Goal: Check status: Check status

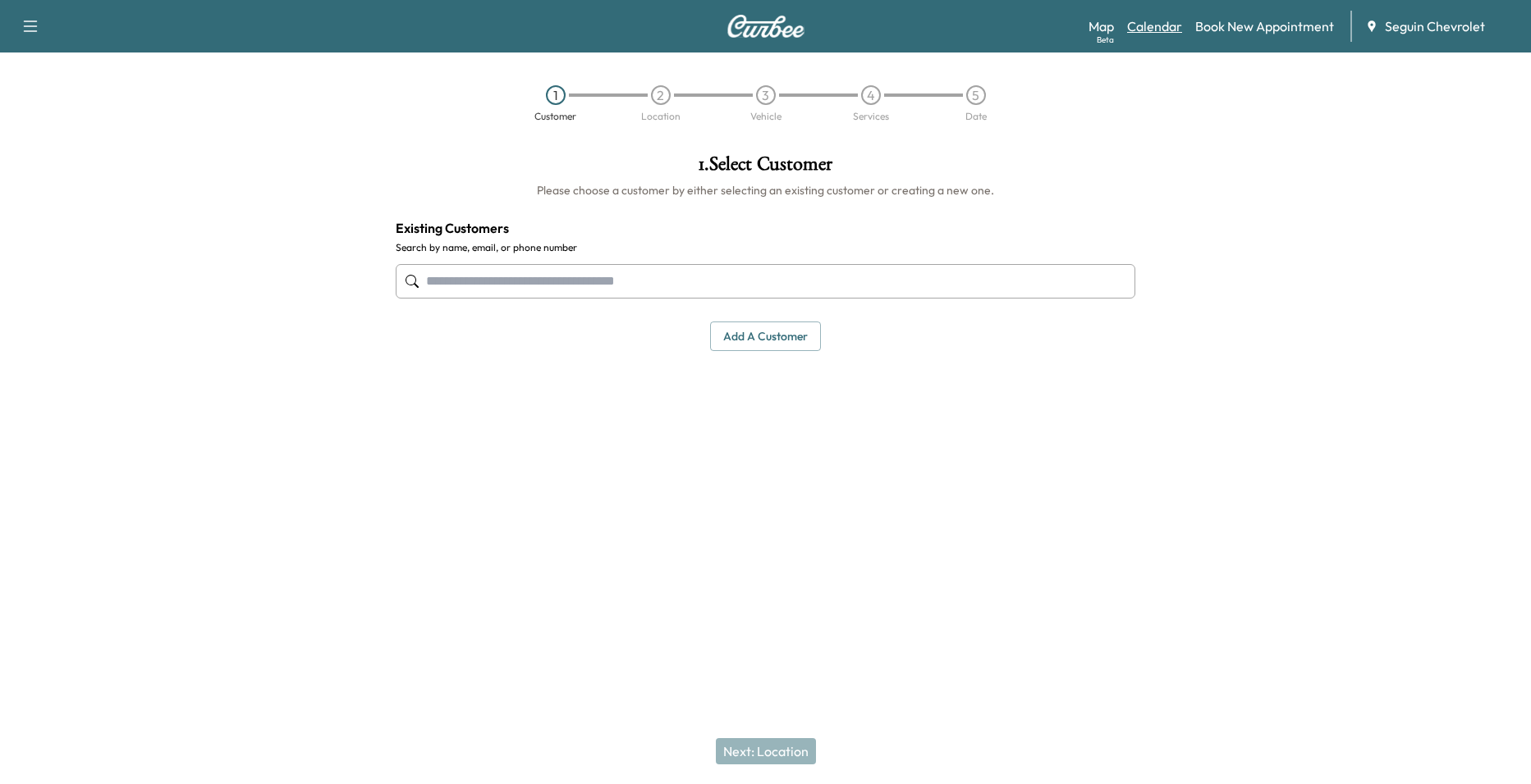
click at [1153, 33] on link "Calendar" at bounding box center [1155, 27] width 55 height 20
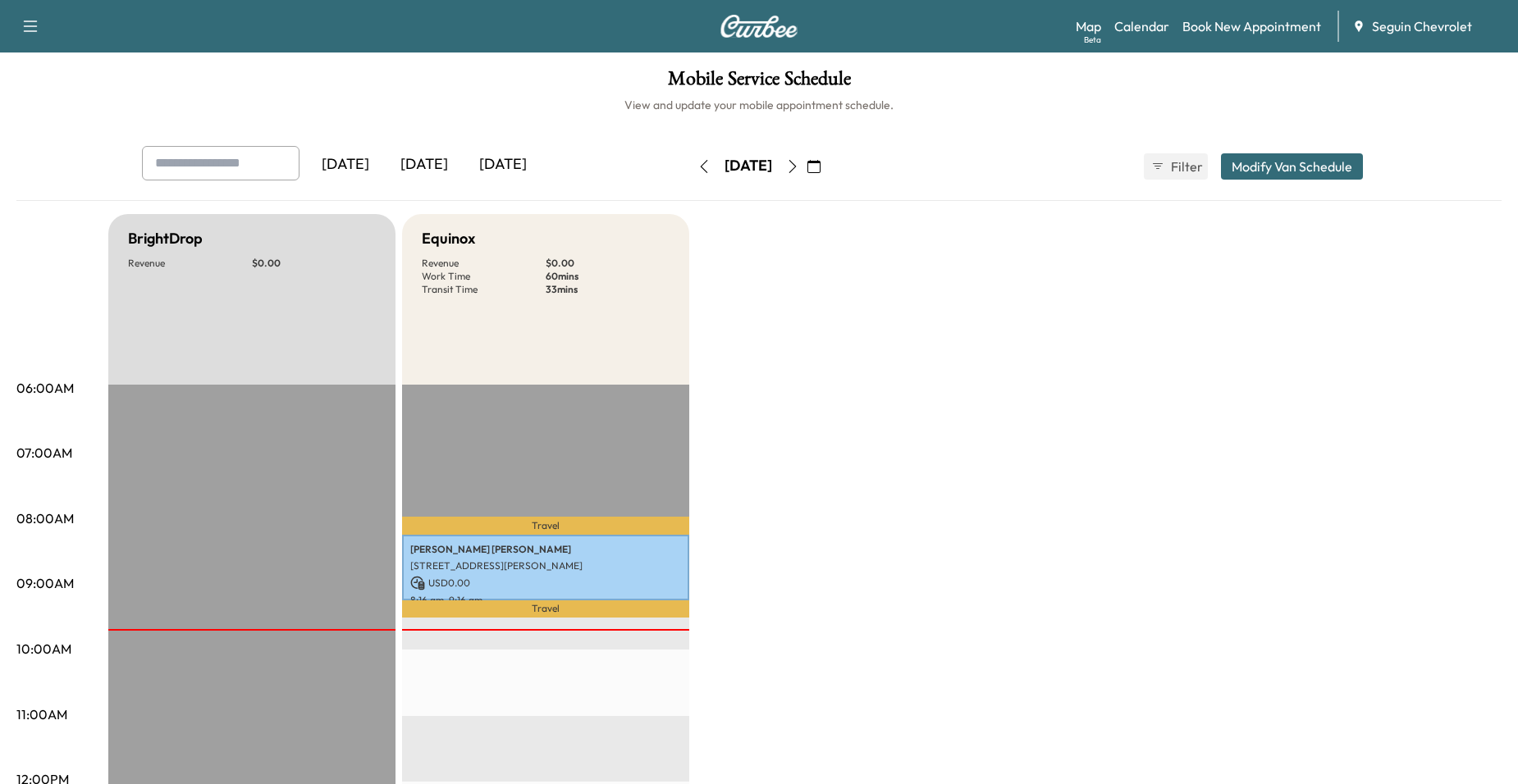
click at [697, 161] on icon "button" at bounding box center [703, 166] width 13 height 13
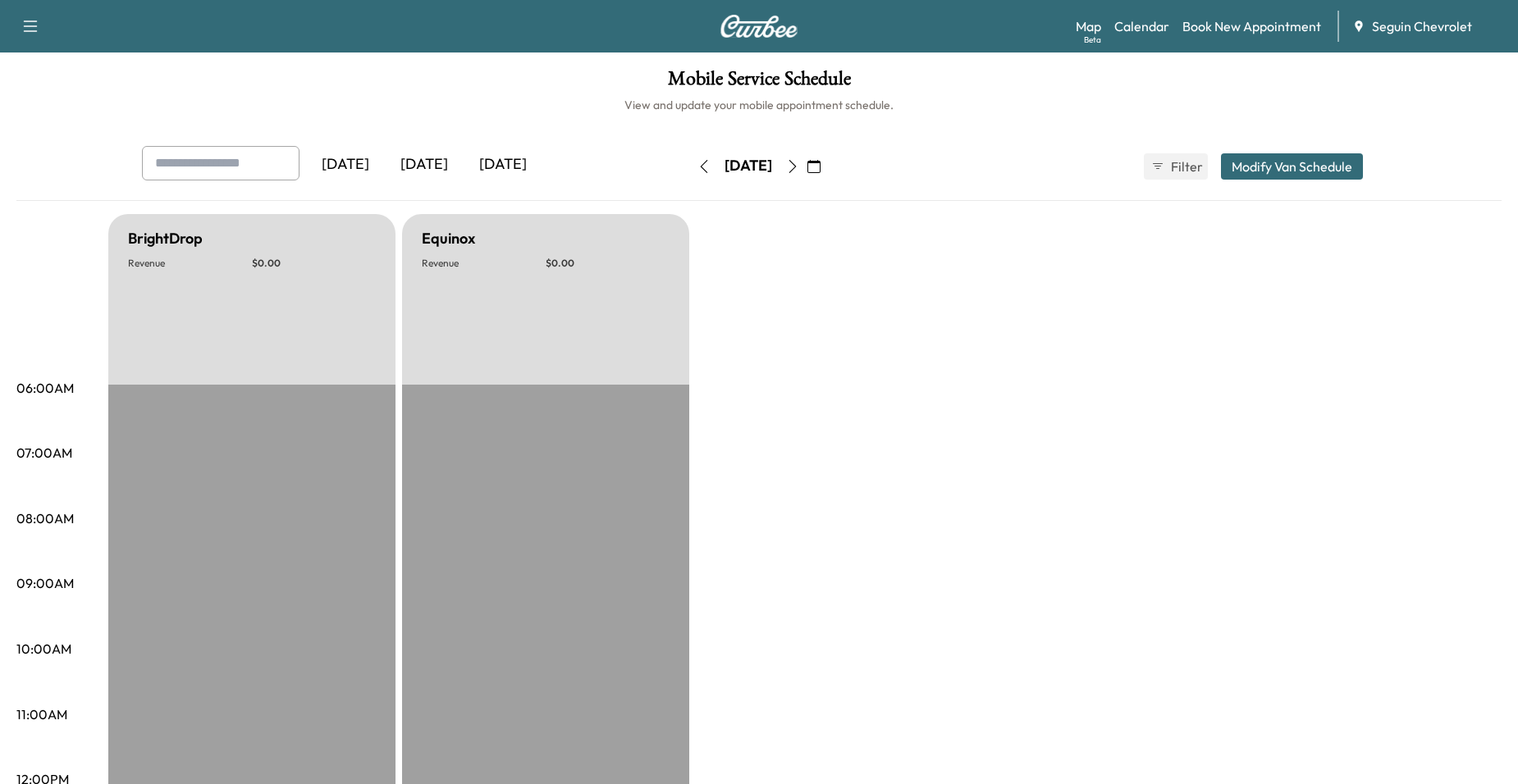
click at [701, 163] on icon "button" at bounding box center [704, 166] width 7 height 13
click at [690, 163] on button "button" at bounding box center [704, 166] width 28 height 27
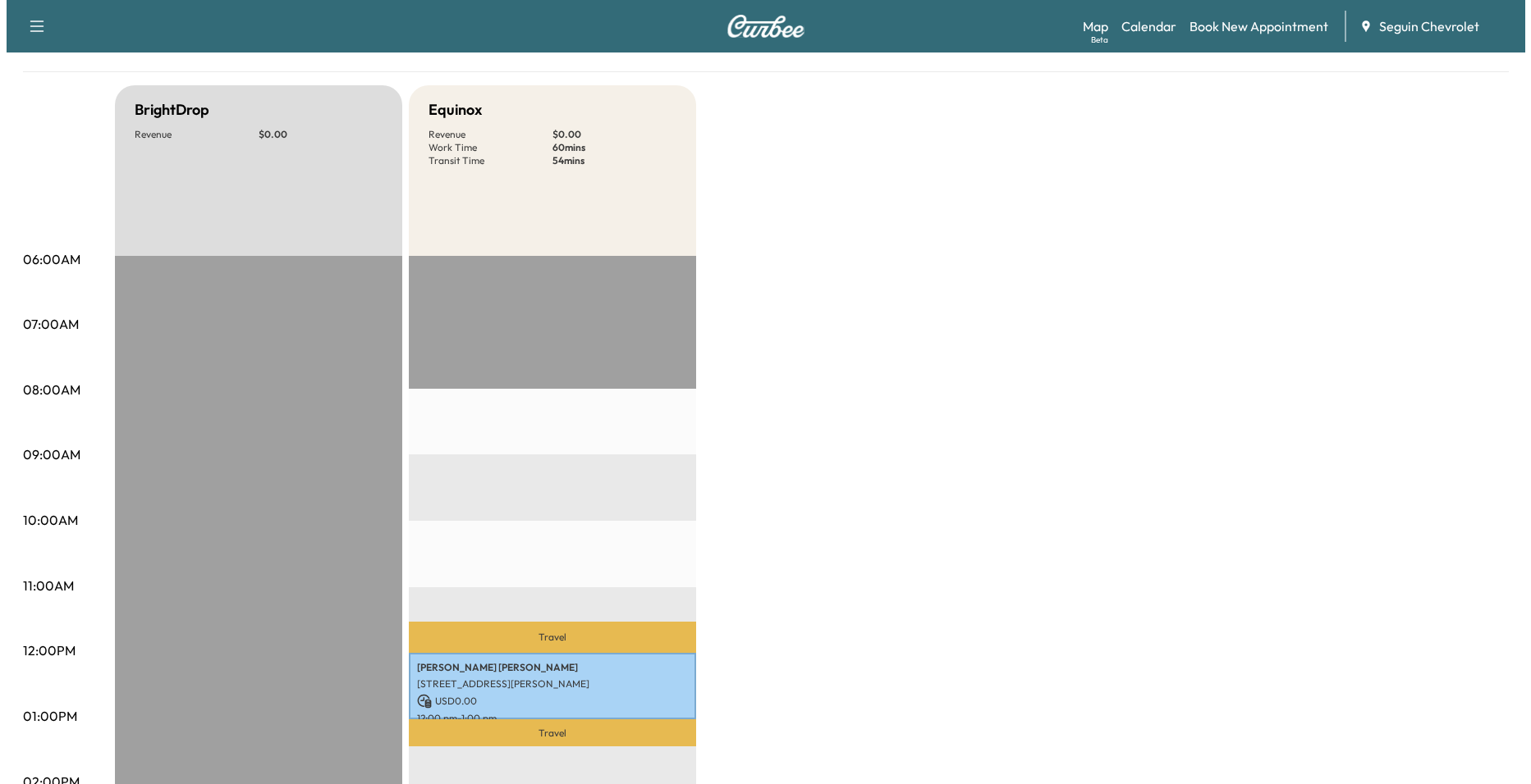
scroll to position [164, 0]
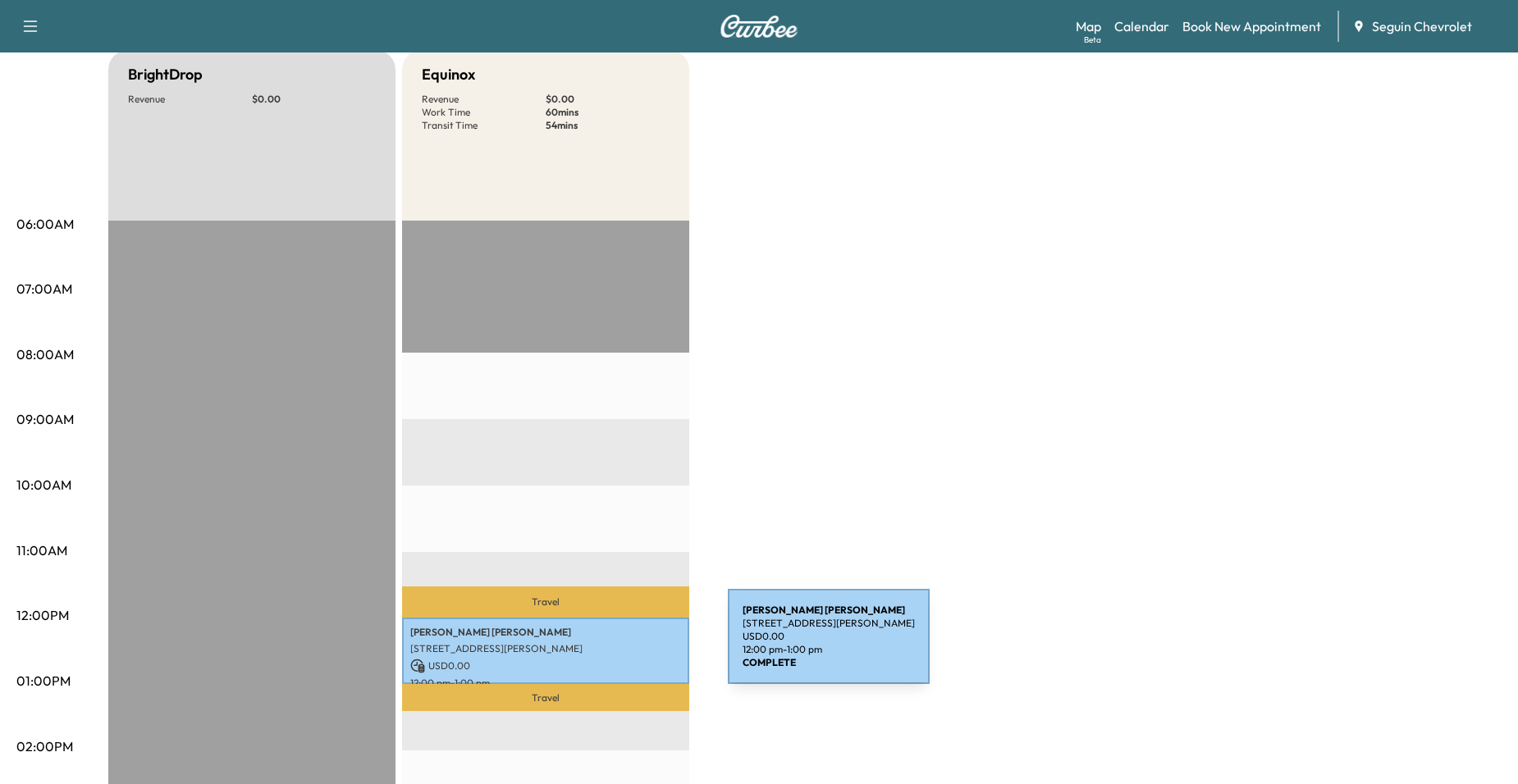
click at [604, 647] on p "[STREET_ADDRESS][PERSON_NAME]" at bounding box center [545, 649] width 271 height 13
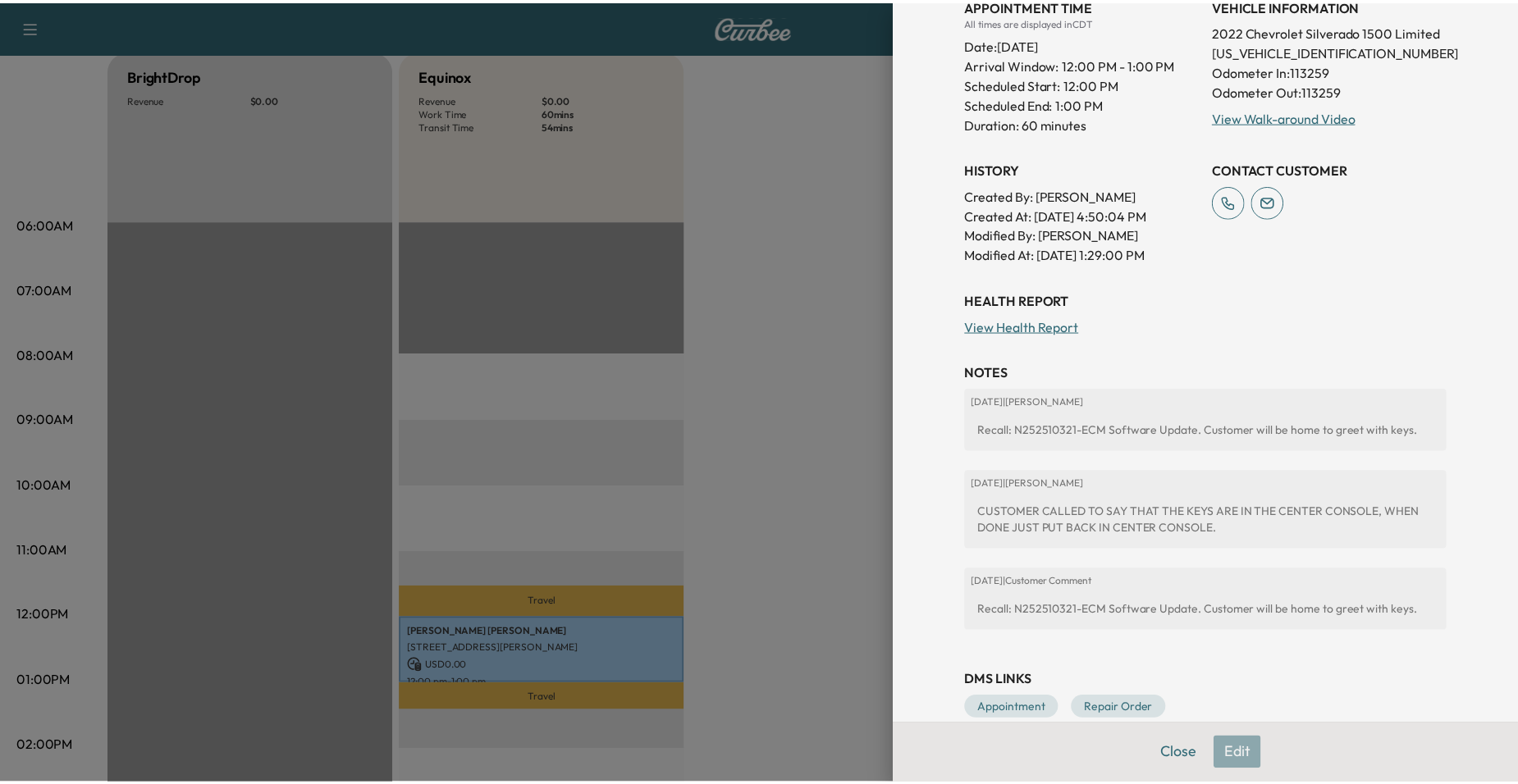
scroll to position [456, 0]
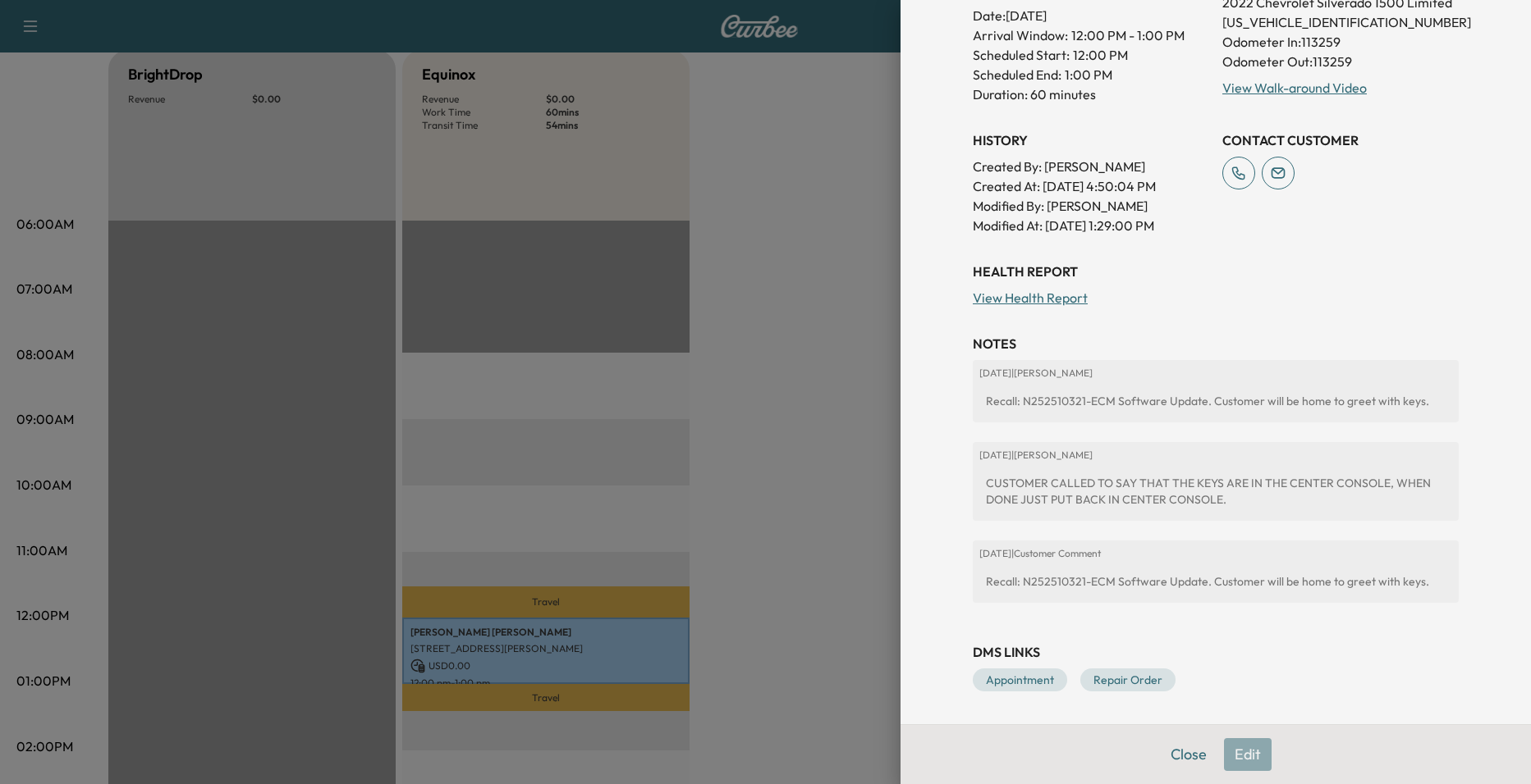
click at [851, 432] on div at bounding box center [766, 392] width 1531 height 784
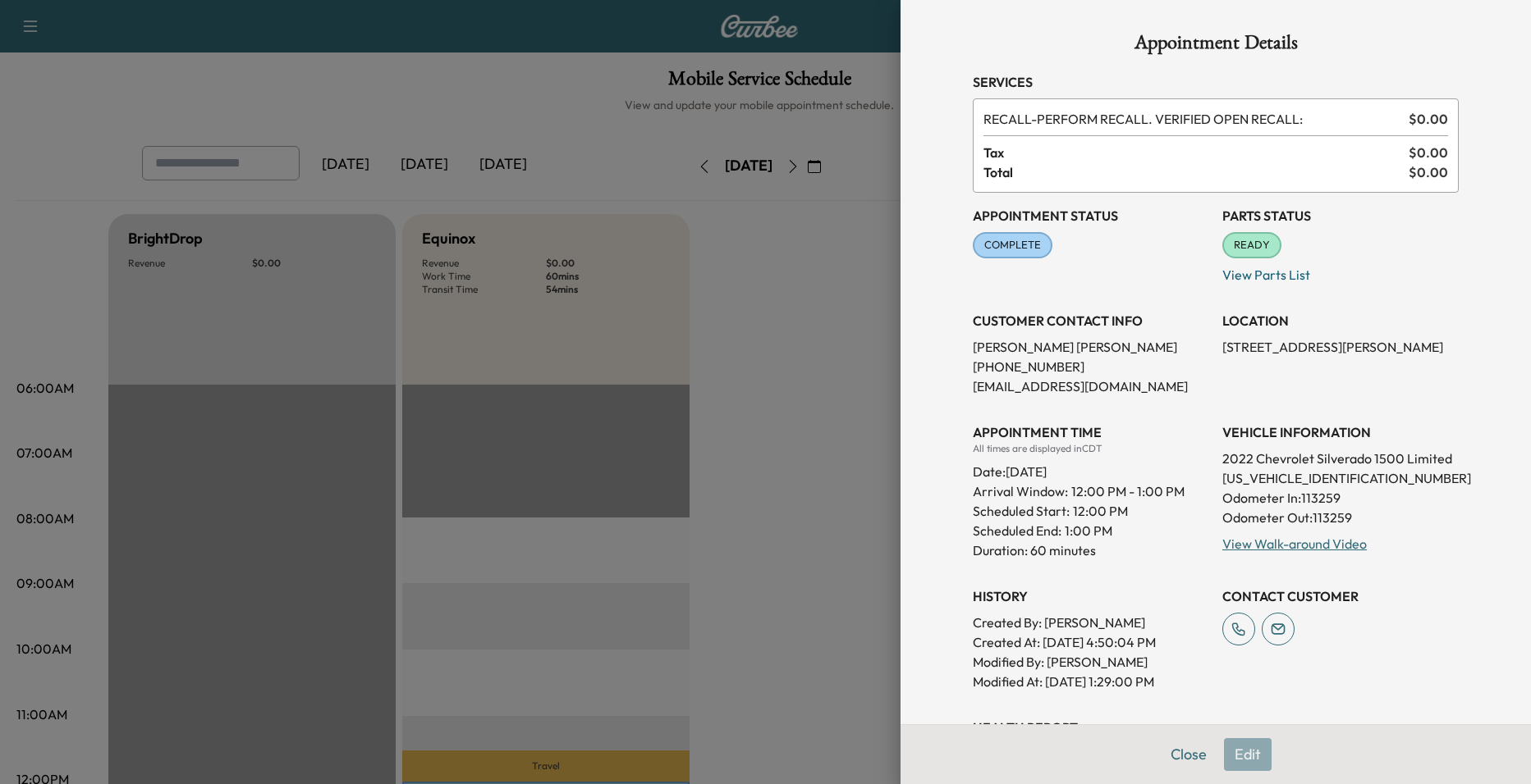
scroll to position [164, 0]
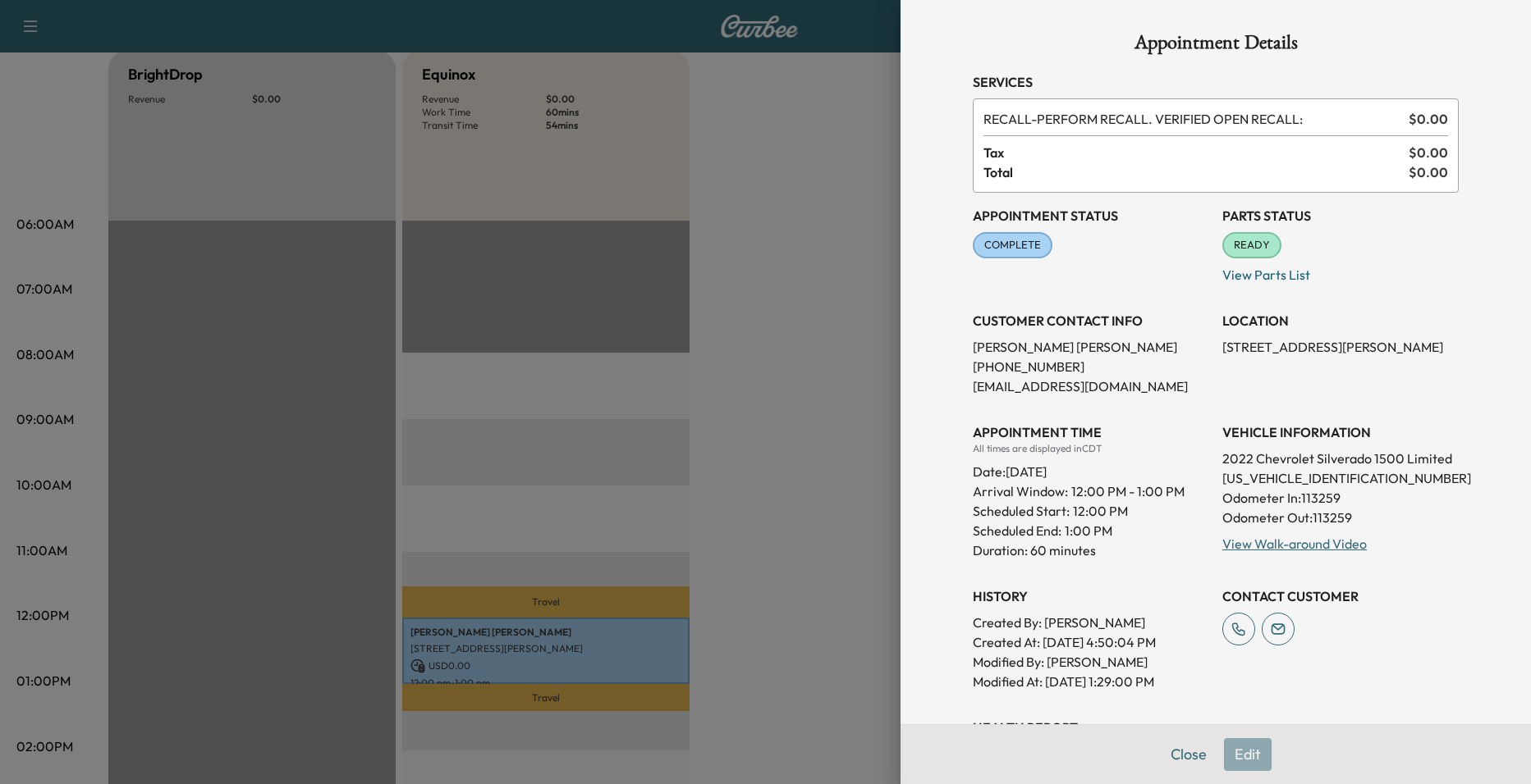
click at [843, 318] on div at bounding box center [766, 392] width 1531 height 784
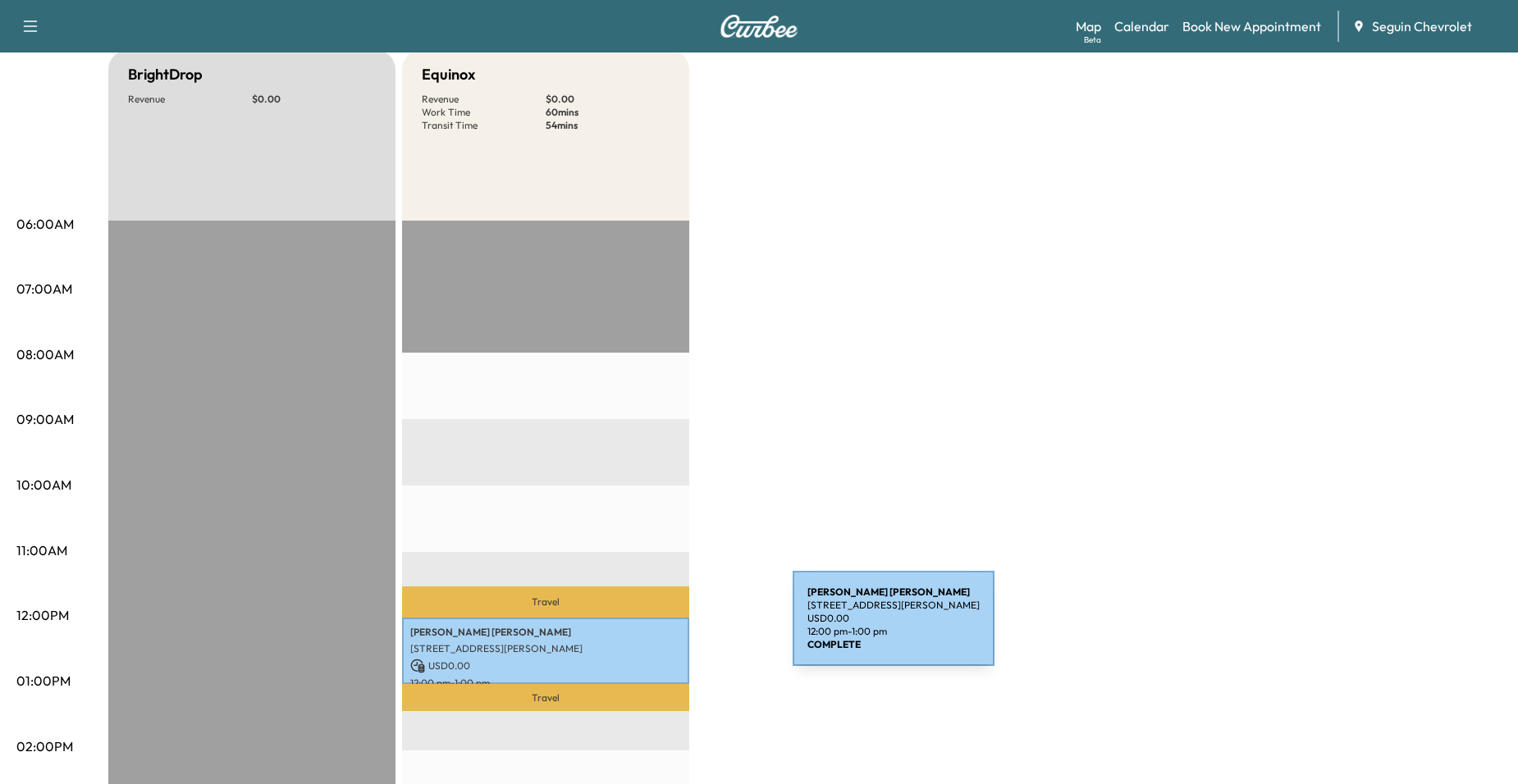
click at [663, 637] on div "[PERSON_NAME] [STREET_ADDRESS][PERSON_NAME] USD 0.00 12:00 pm - 1:00 pm" at bounding box center [545, 651] width 287 height 66
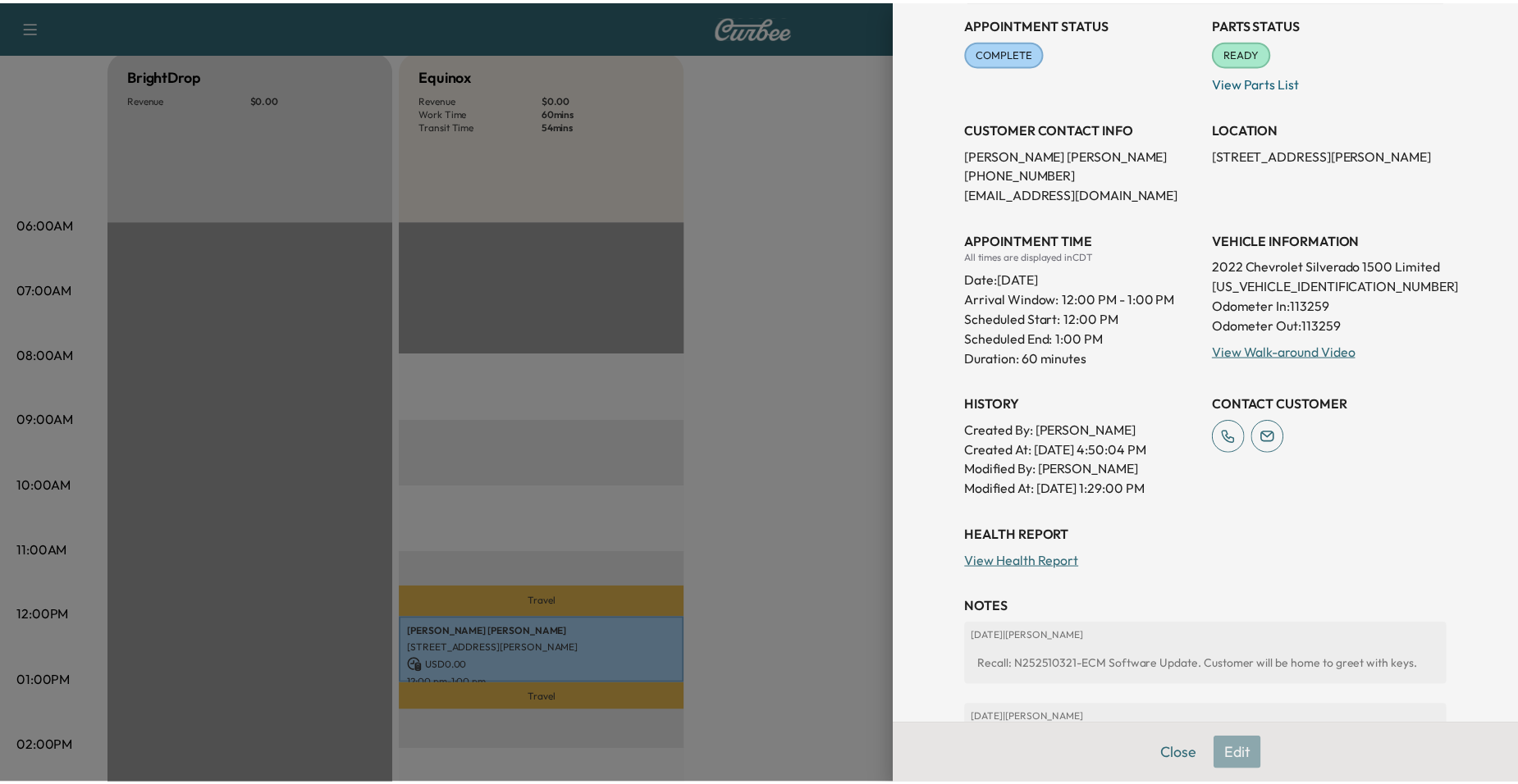
scroll to position [246, 0]
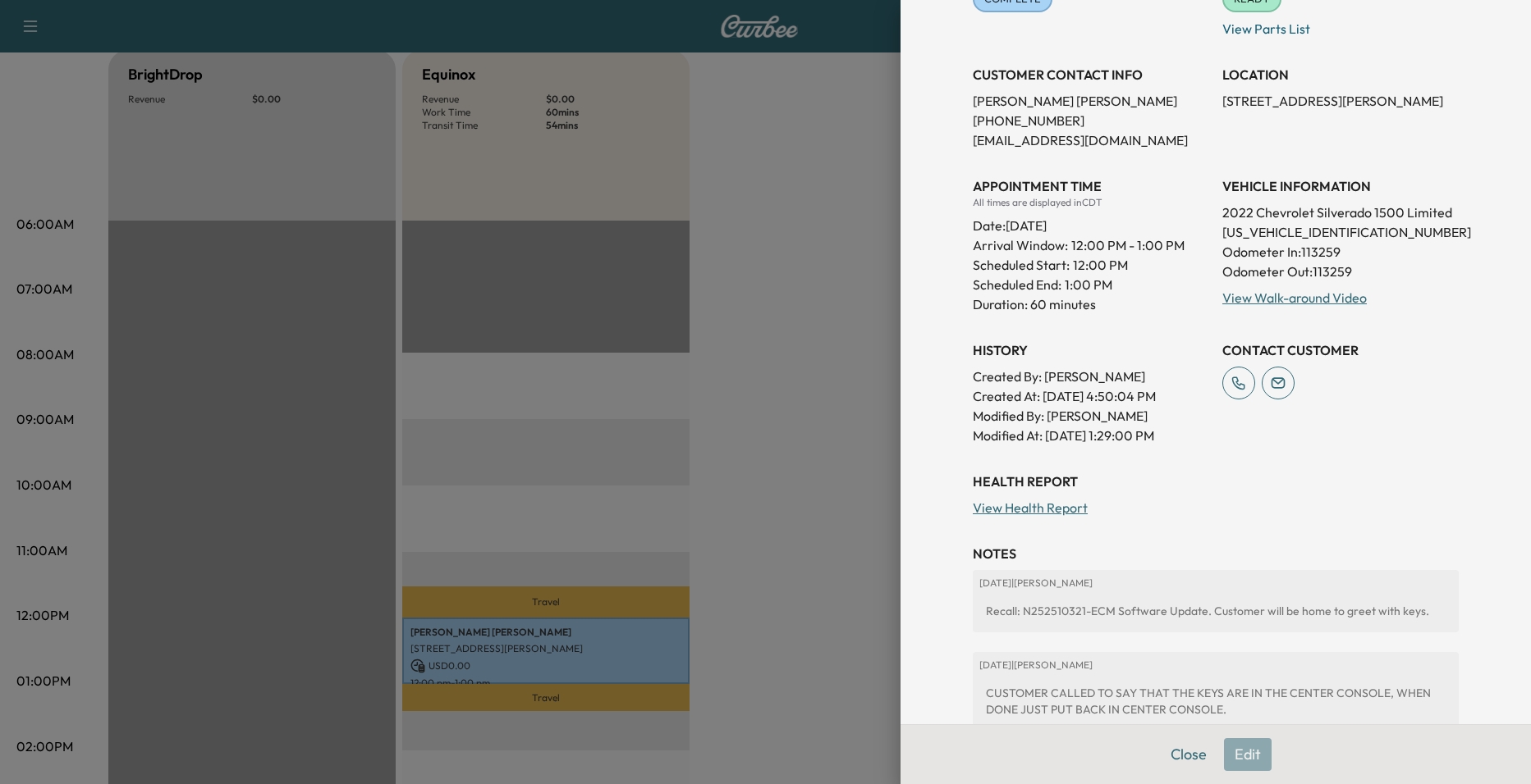
drag, startPoint x: 1155, startPoint y: 449, endPoint x: 1148, endPoint y: 444, distance: 8.6
click at [1148, 444] on p "Modified At : [DATE] 1:29:00 PM" at bounding box center [1090, 435] width 236 height 20
click at [774, 487] on div at bounding box center [766, 392] width 1531 height 784
